Goal: Information Seeking & Learning: Find specific fact

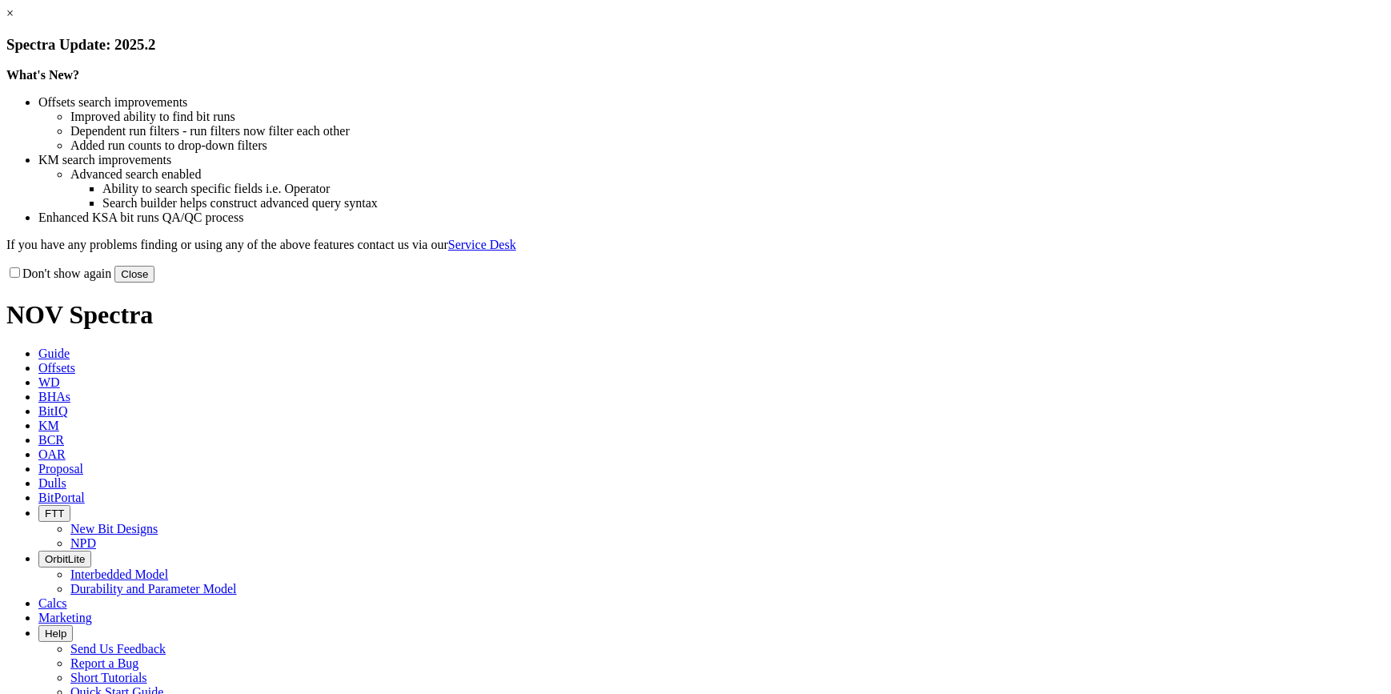
click at [154, 283] on button "Close" at bounding box center [134, 274] width 40 height 17
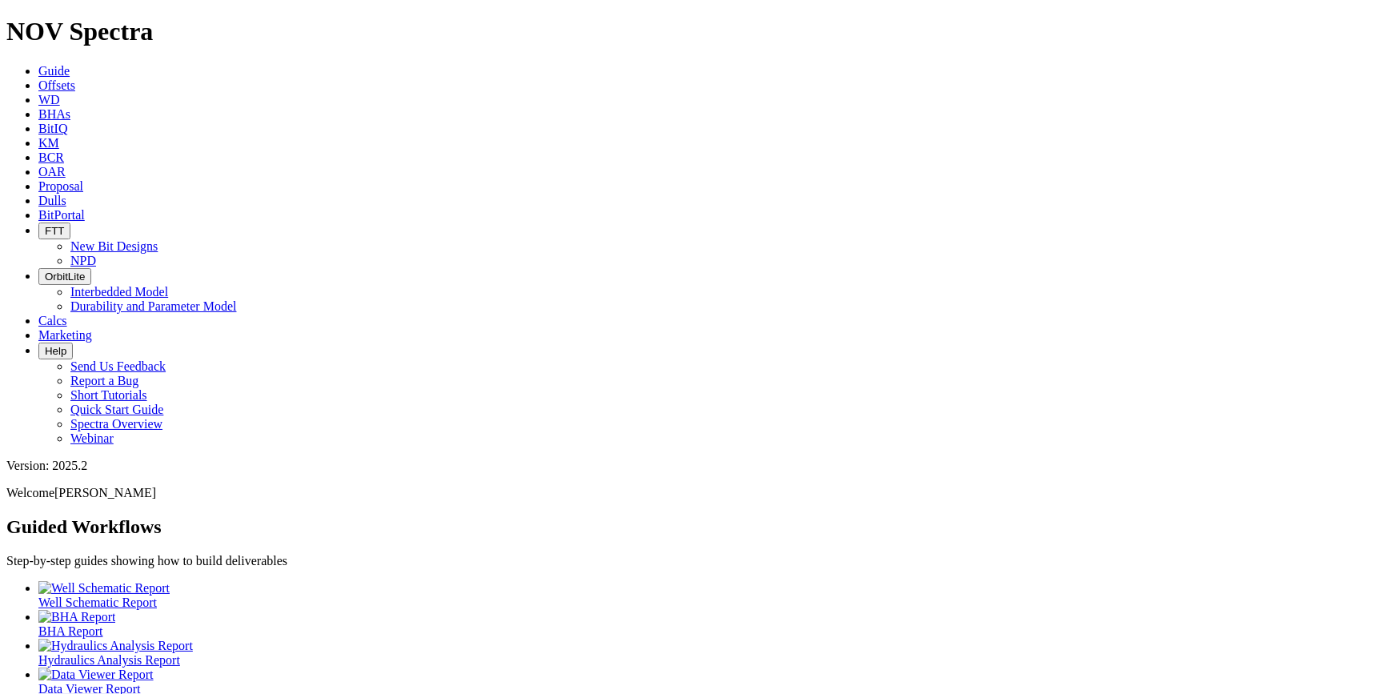
click at [38, 78] on icon at bounding box center [38, 85] width 0 height 14
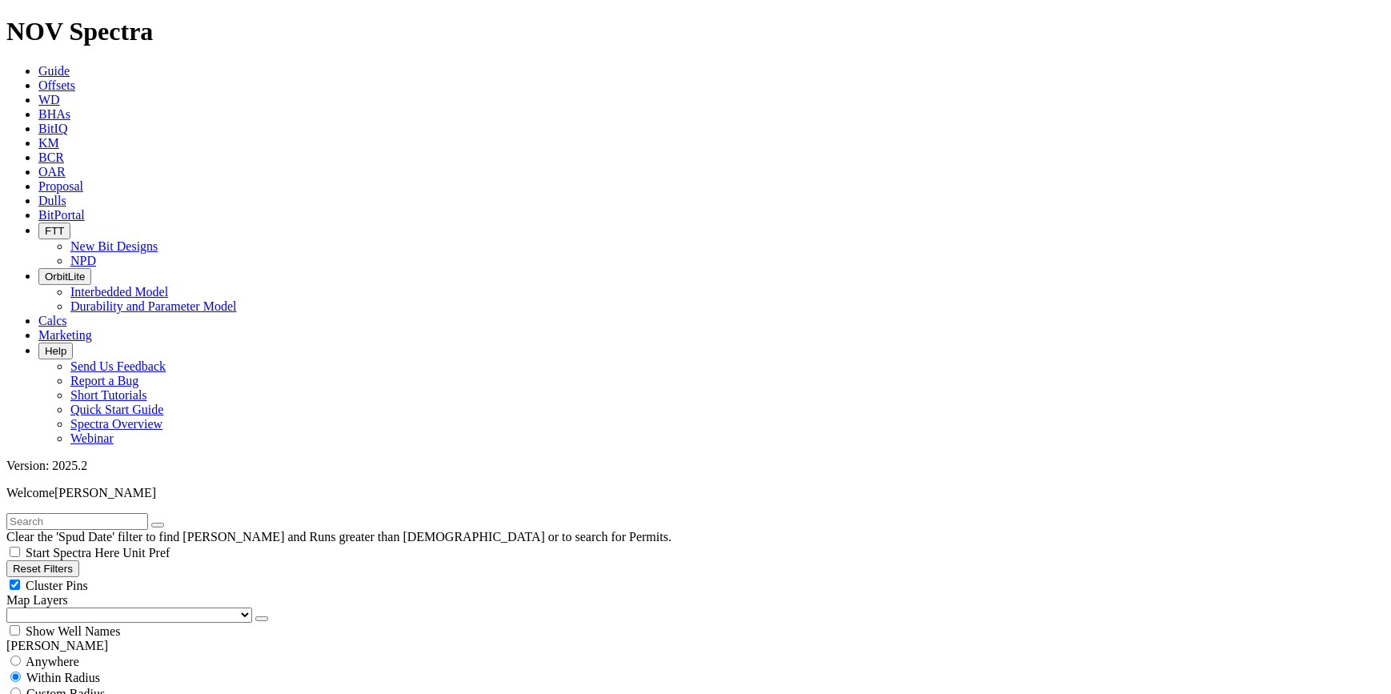
scroll to position [218, 0]
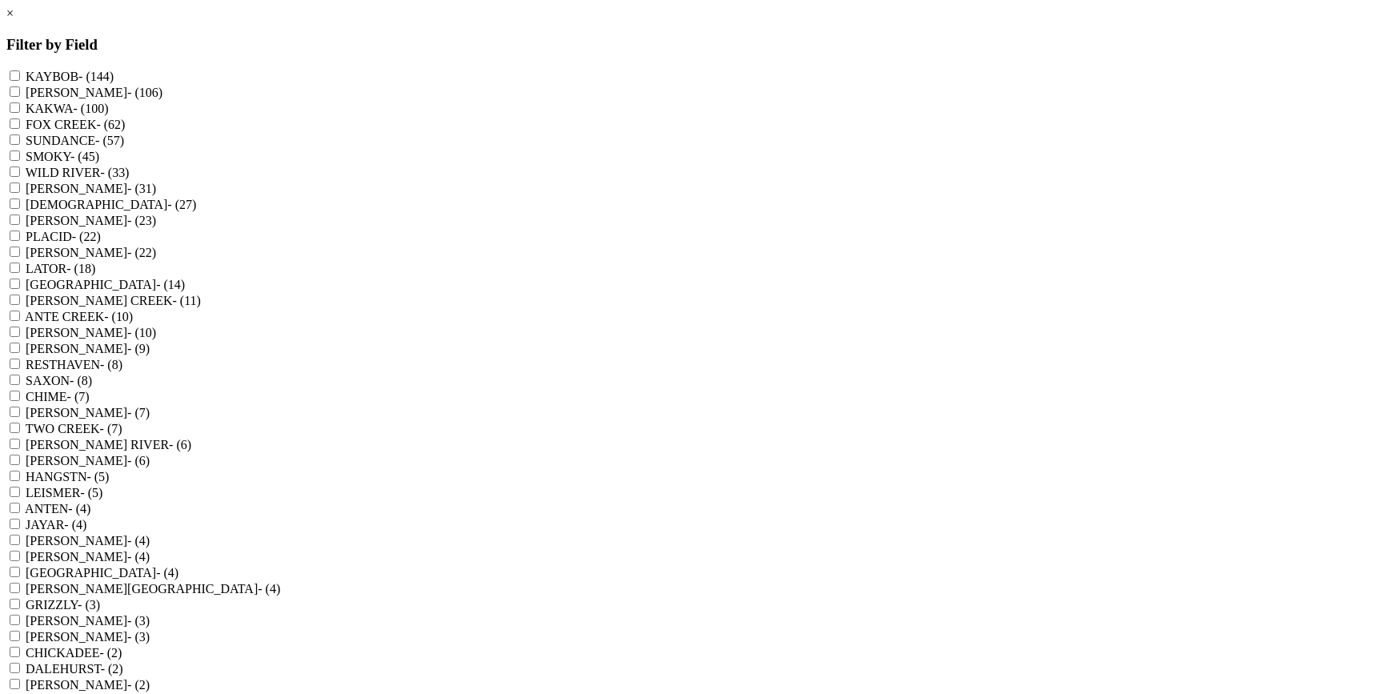
click at [114, 72] on label "KAYBOB - (144)" at bounding box center [70, 77] width 88 height 14
click at [20, 72] on input "KAYBOB - (144)" at bounding box center [15, 75] width 10 height 10
checkbox input "true"
click at [125, 131] on label "FOX CREEK - (62)" at bounding box center [75, 125] width 99 height 14
click at [20, 129] on CREEK "FOX CREEK - (62)" at bounding box center [15, 123] width 10 height 10
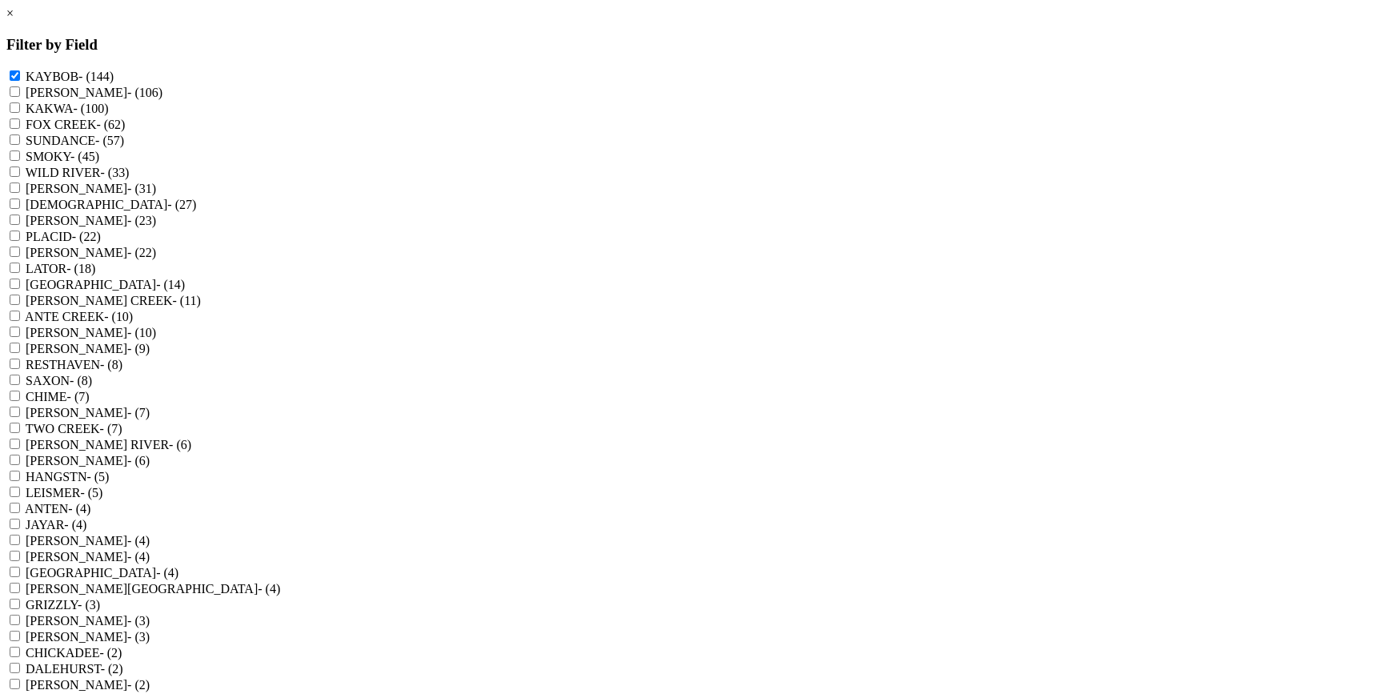
checkbox CREEK "true"
click at [226, 616] on div "× Filter by Field KAYBOB - (144) [PERSON_NAME] - (106) [GEOGRAPHIC_DATA] - (100…" at bounding box center [695, 541] width 1378 height 1071
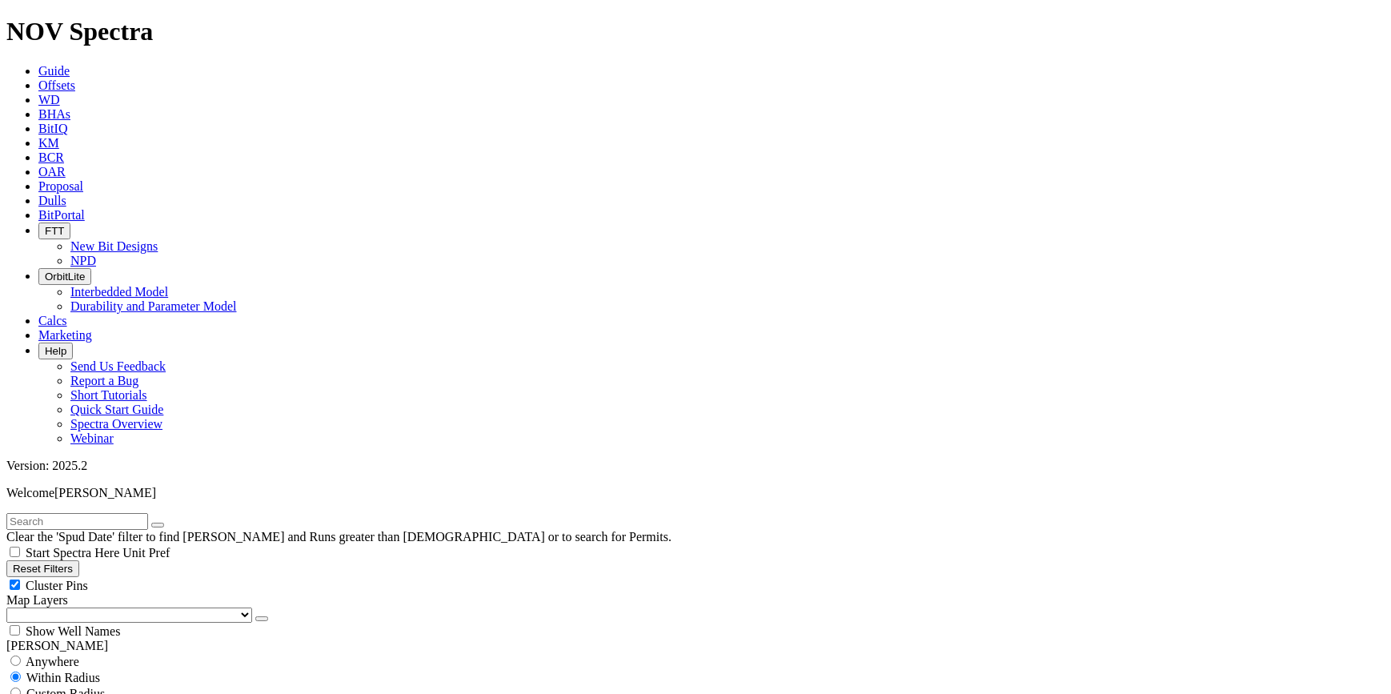
drag, startPoint x: 234, startPoint y: 475, endPoint x: 244, endPoint y: 477, distance: 10.5
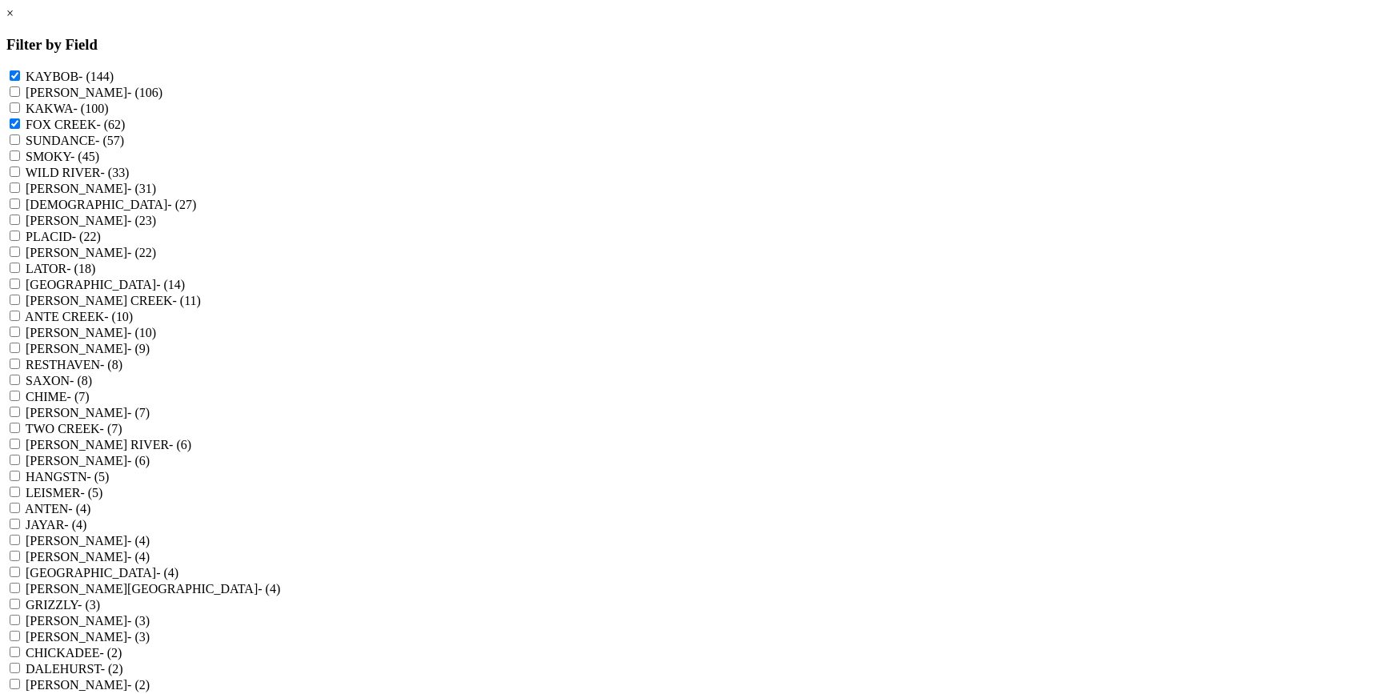
scroll to position [816, 0]
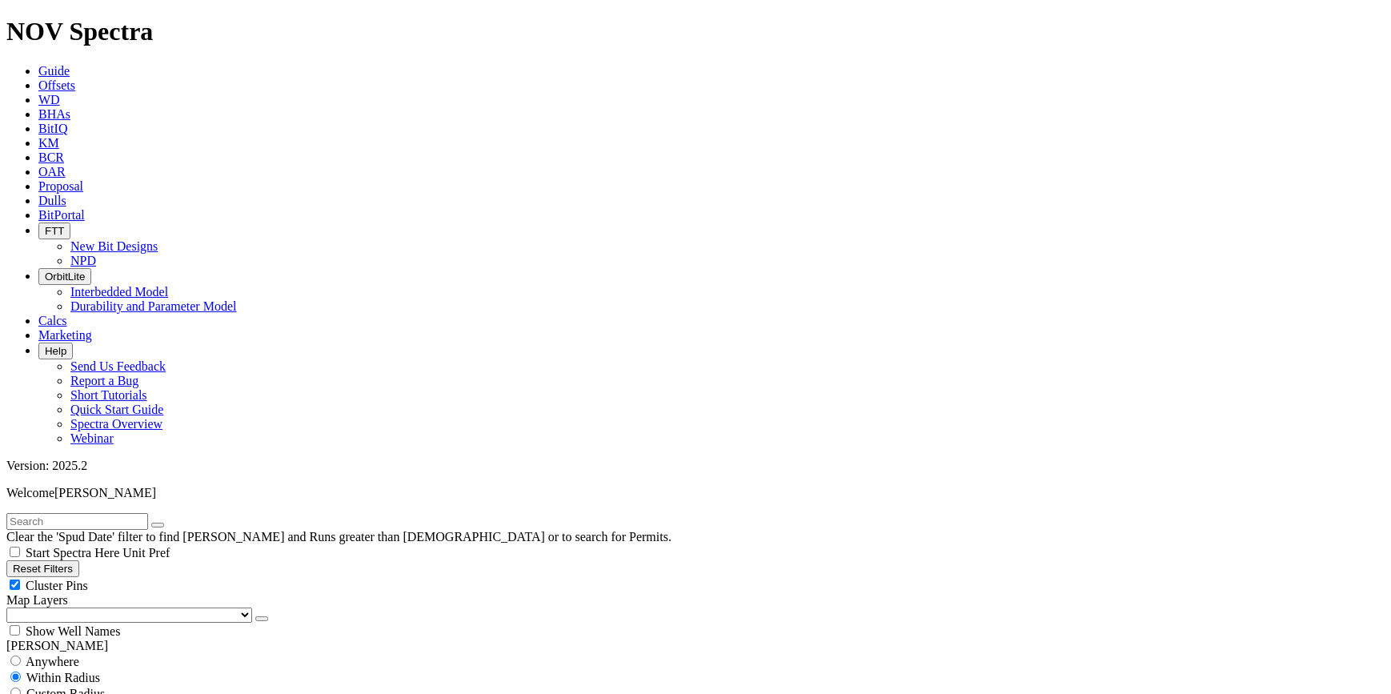
select select
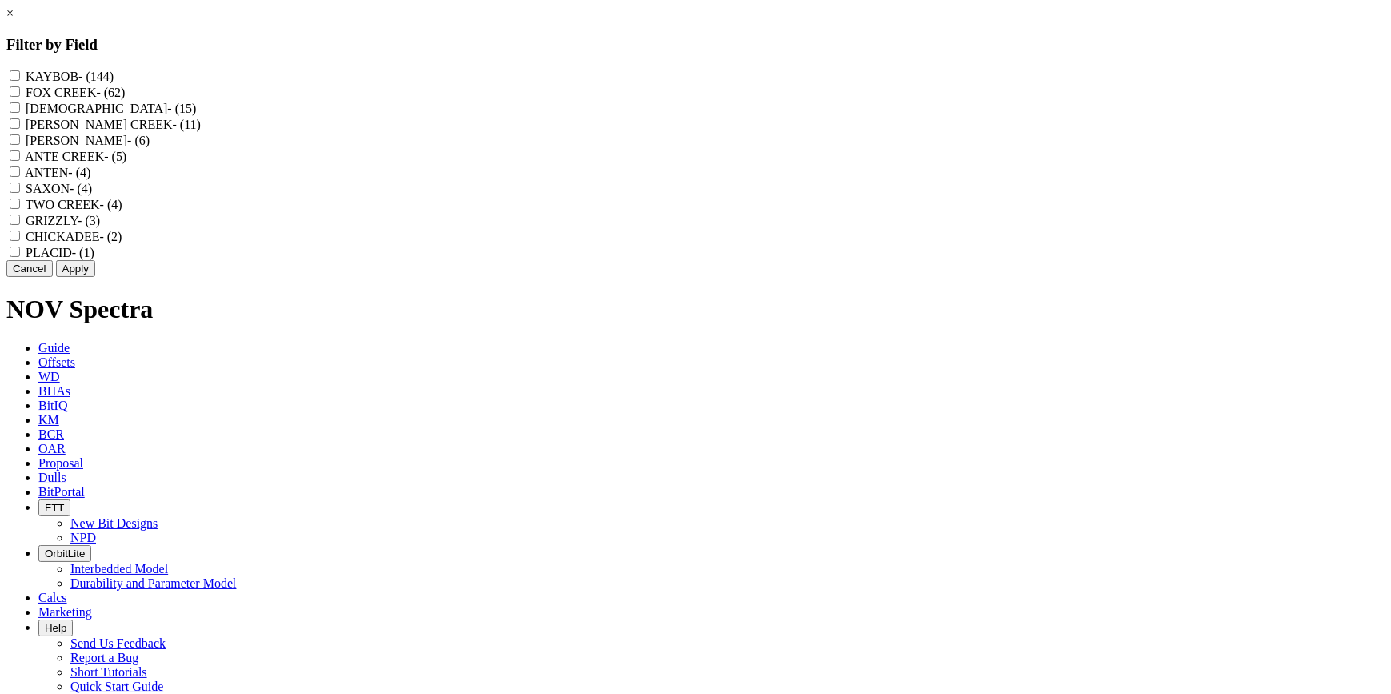
click at [114, 72] on label "KAYBOB - (144)" at bounding box center [70, 77] width 88 height 14
click at [20, 72] on input "KAYBOB - (144)" at bounding box center [15, 75] width 10 height 10
checkbox input "true"
click at [95, 277] on button "Apply" at bounding box center [75, 268] width 39 height 17
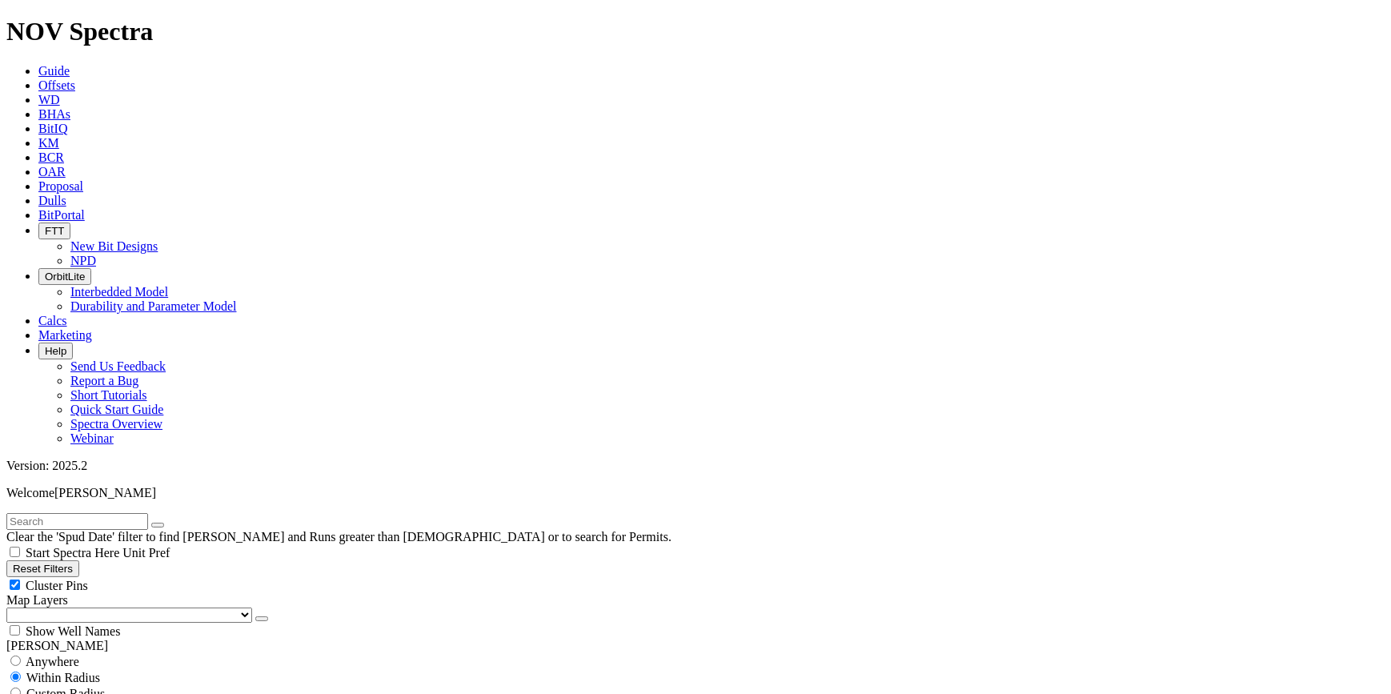
scroll to position [436, 0]
select select "158.75"
checkbox input "false"
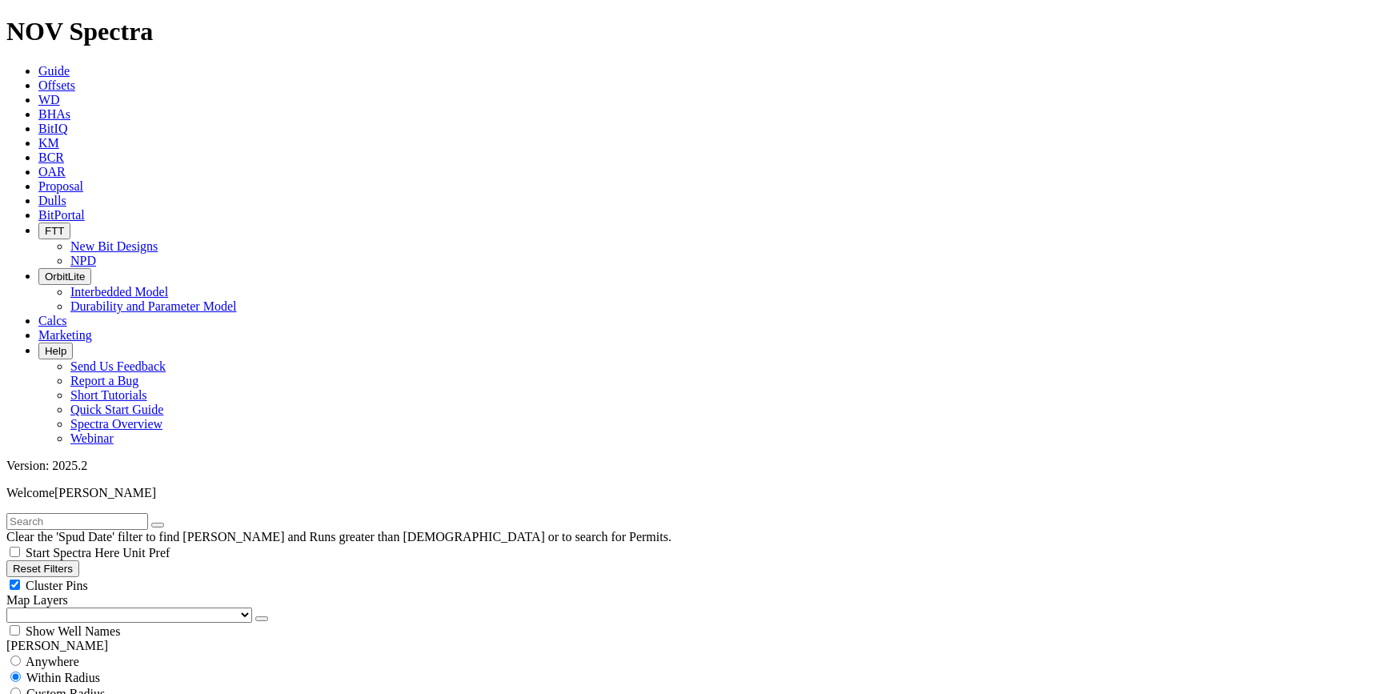
select select "? number:158.75 ?"
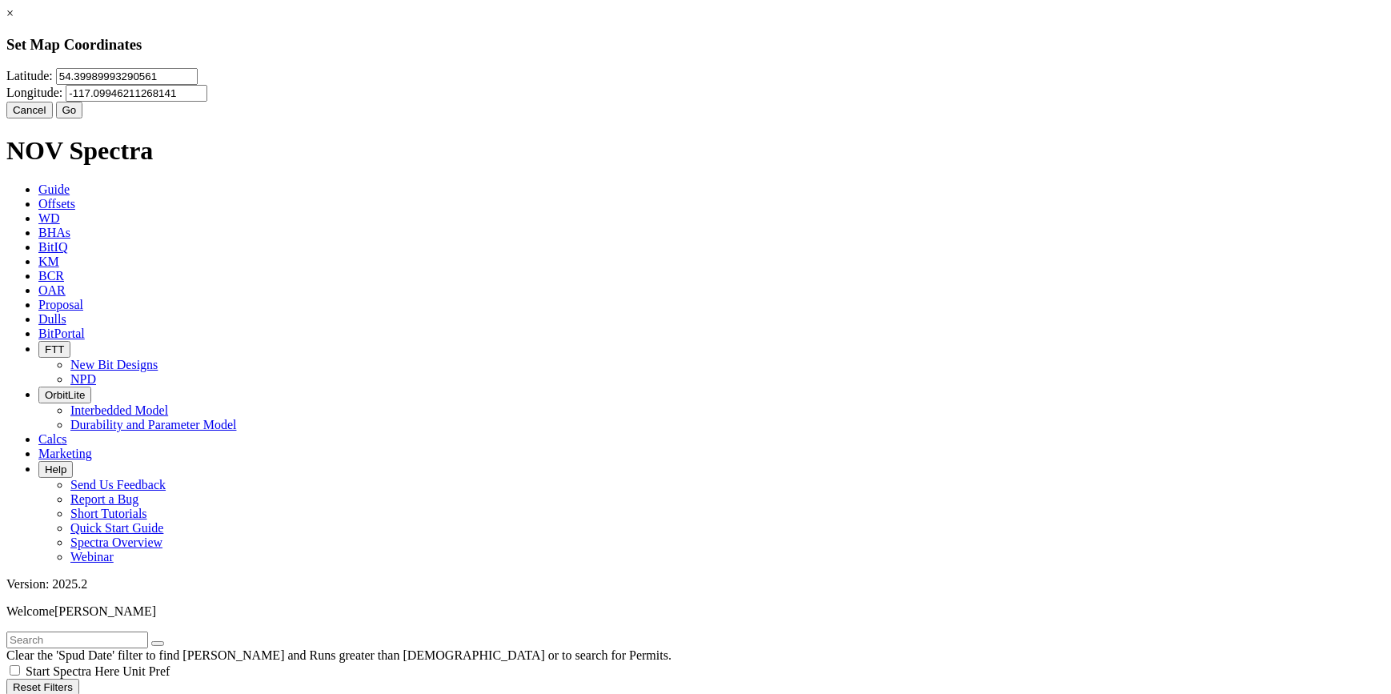
drag, startPoint x: 842, startPoint y: 104, endPoint x: 589, endPoint y: 101, distance: 253.0
click at [589, 101] on div "[GEOGRAPHIC_DATA]" at bounding box center [695, 85] width 1378 height 34
paste input "number"
drag, startPoint x: 765, startPoint y: 100, endPoint x: 600, endPoint y: 126, distance: 166.9
click at [600, 102] on div "Latitude: 54.39989993290561 Longitude:" at bounding box center [695, 85] width 1378 height 34
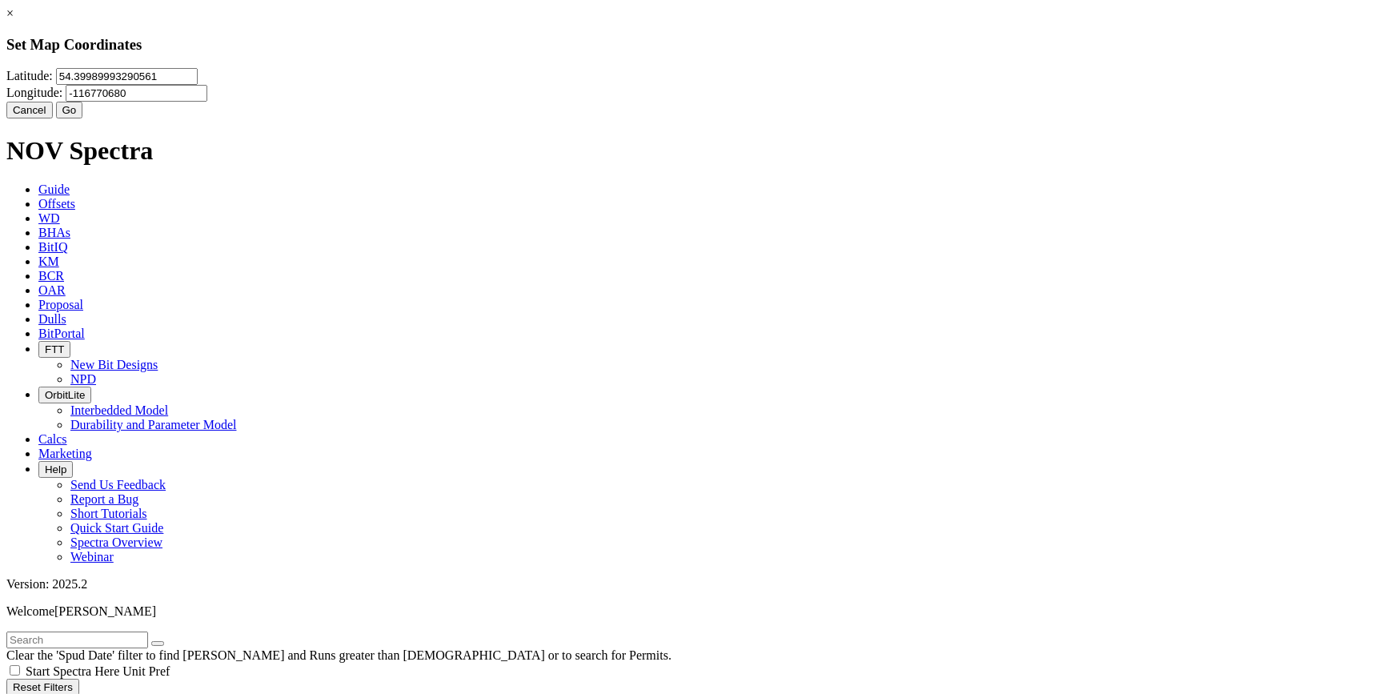
type input "-116770680"
drag, startPoint x: 595, startPoint y: 98, endPoint x: 495, endPoint y: 102, distance: 99.3
click at [198, 85] on input "54.39989993290561" at bounding box center [127, 76] width 142 height 17
type input "5"
paste input "54.470645"
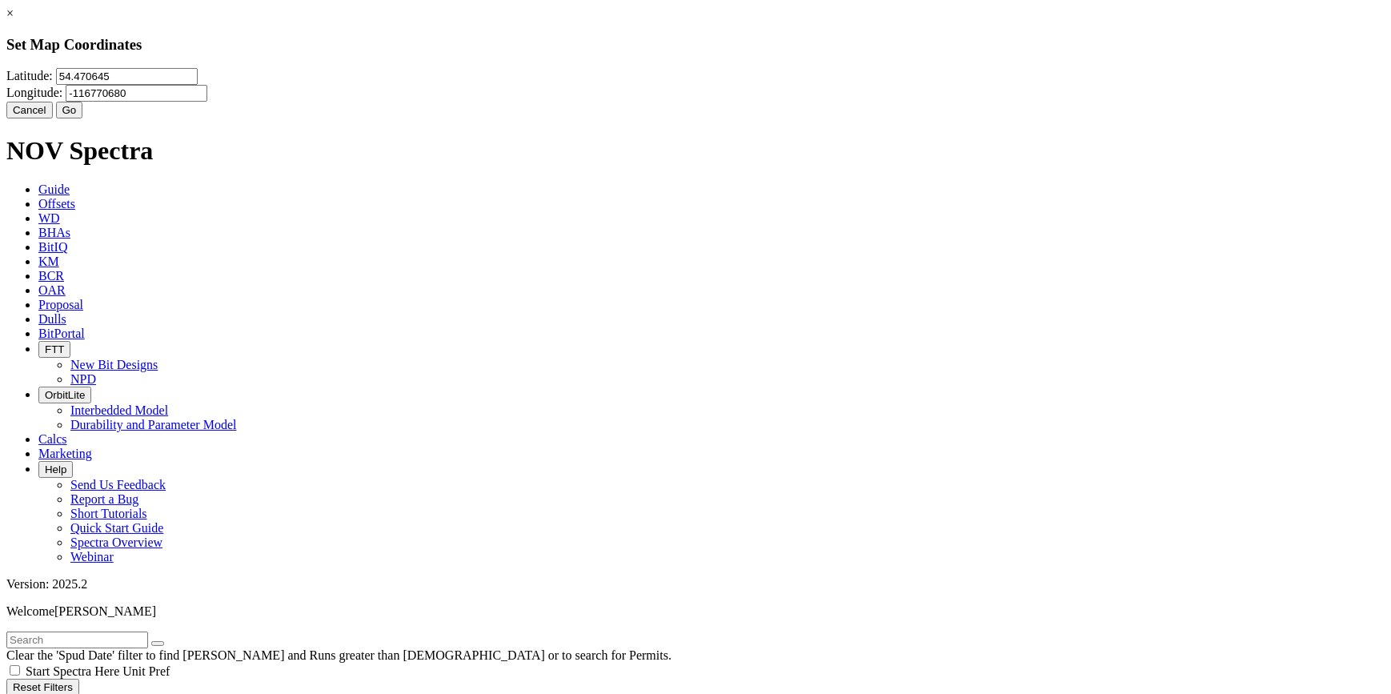
type input "54.470645"
click at [207, 97] on input "-116770680" at bounding box center [137, 93] width 142 height 17
type input "-116.770680"
click at [83, 118] on button "Go" at bounding box center [69, 110] width 27 height 17
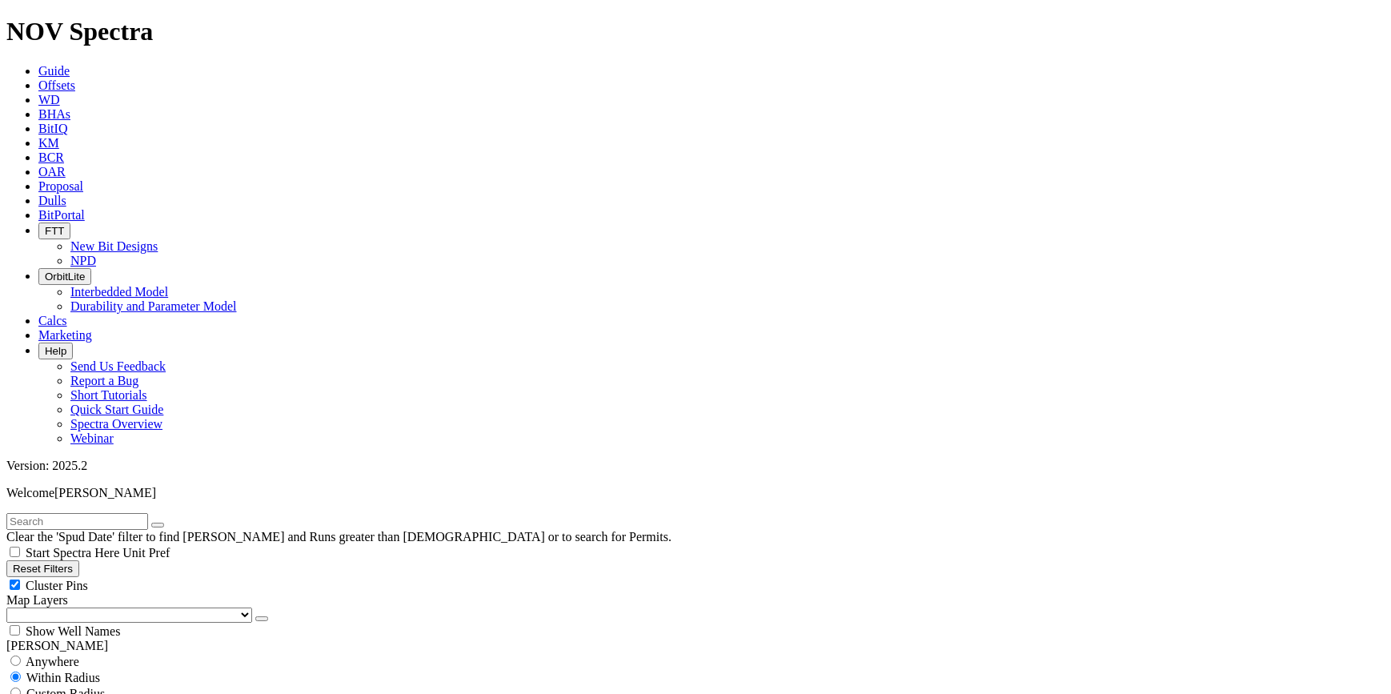
scroll to position [650, 0]
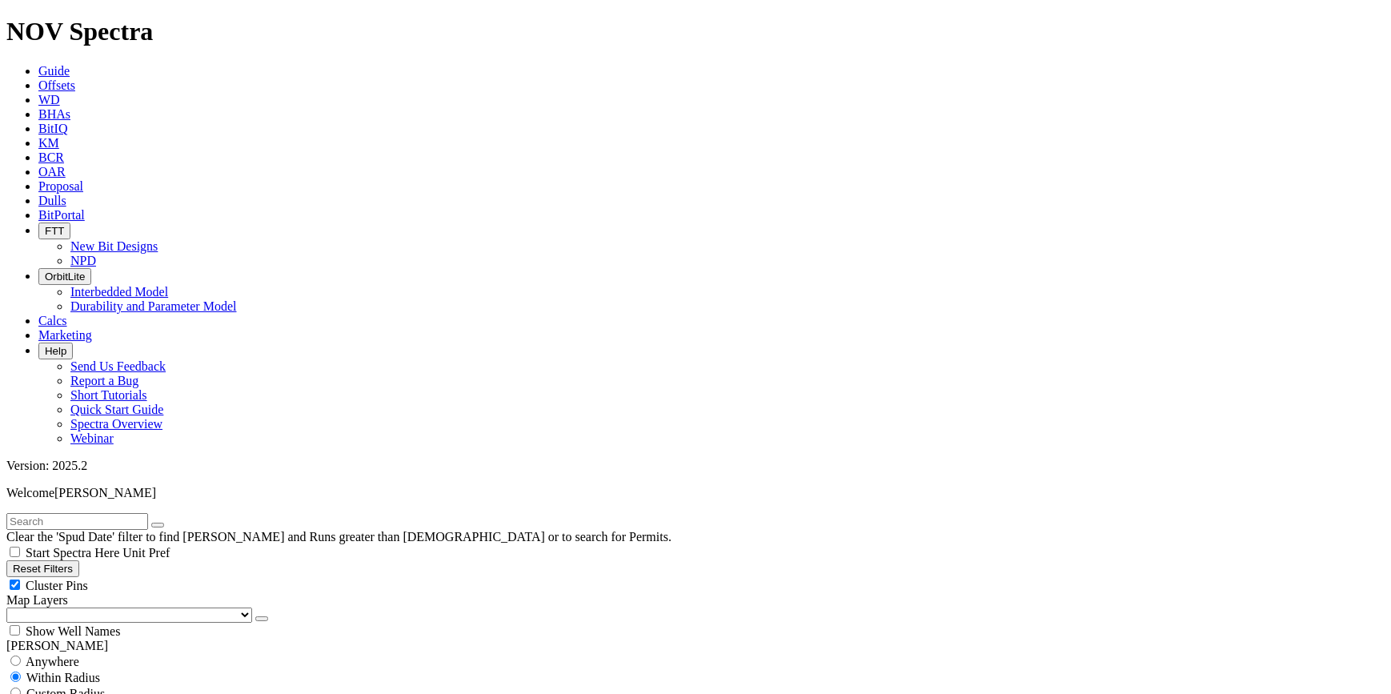
scroll to position [436, 0]
